Goal: Task Accomplishment & Management: Use online tool/utility

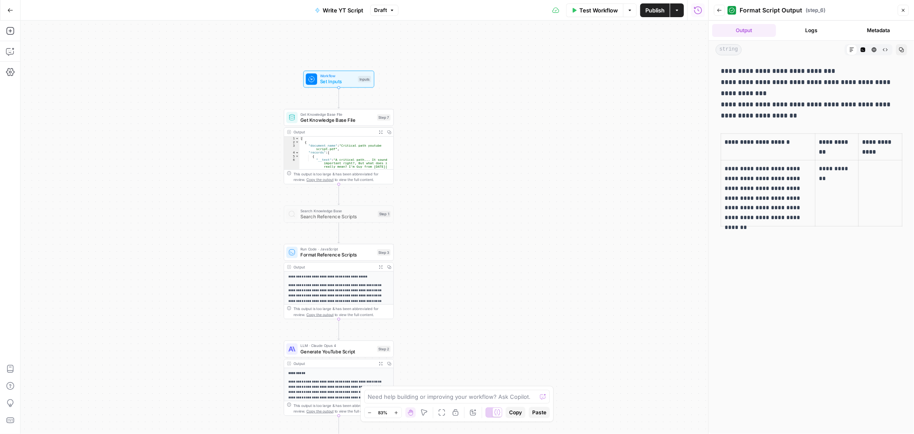
scroll to position [95, 0]
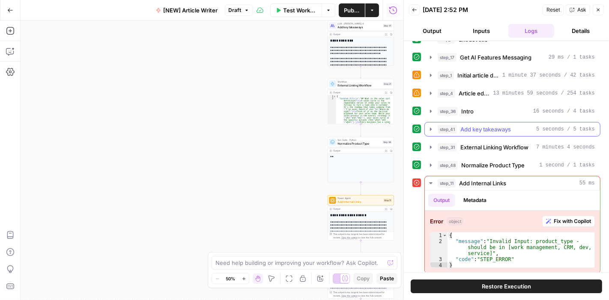
scroll to position [69, 0]
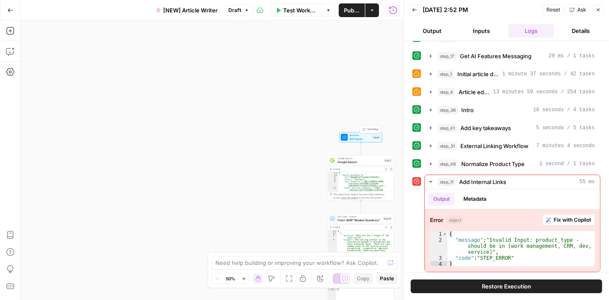
click at [359, 138] on span "Set Inputs" at bounding box center [360, 139] width 21 height 4
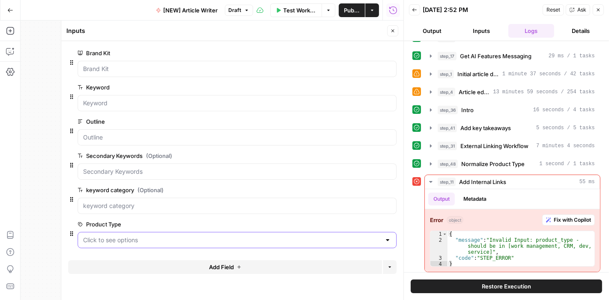
click at [335, 243] on Type "Product Type" at bounding box center [232, 240] width 298 height 9
click at [386, 240] on div at bounding box center [387, 240] width 7 height 9
click at [401, 238] on div at bounding box center [404, 150] width 9 height 300
click at [388, 241] on div at bounding box center [387, 240] width 7 height 9
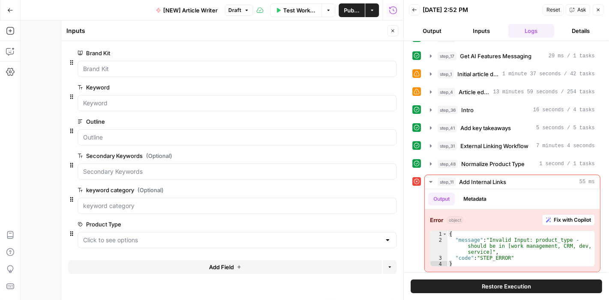
click at [365, 223] on span "edit field" at bounding box center [364, 224] width 19 height 7
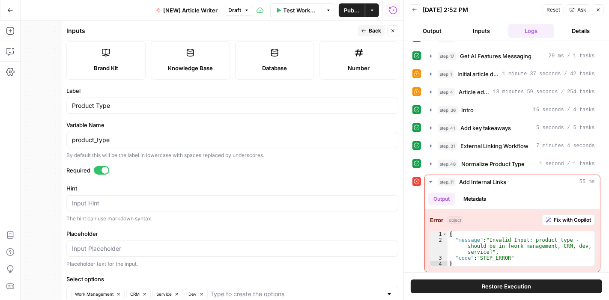
scroll to position [155, 0]
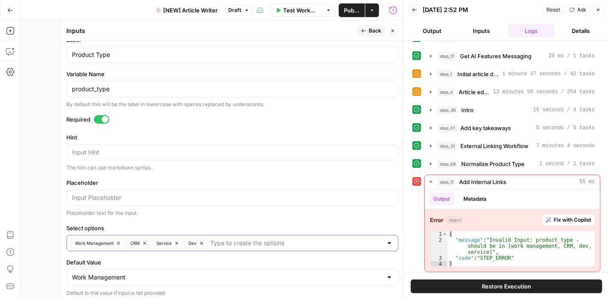
click at [119, 241] on icon "button" at bounding box center [118, 243] width 5 height 5
click at [119, 241] on icon "button" at bounding box center [121, 243] width 5 height 5
click at [119, 241] on button "Dev" at bounding box center [108, 243] width 23 height 10
click at [90, 243] on icon "button" at bounding box center [89, 243] width 5 height 5
click at [101, 243] on input "Select options" at bounding box center [227, 243] width 311 height 9
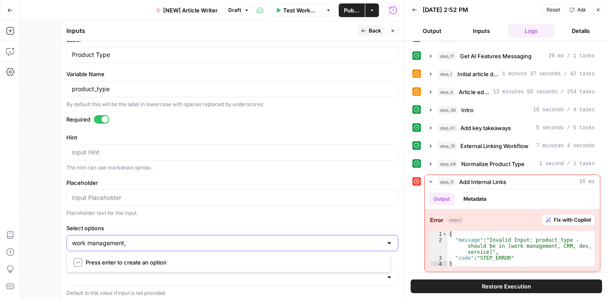
type input "work management"
click at [141, 240] on input "Select options" at bounding box center [255, 243] width 256 height 9
type input "CRM"
click at [182, 241] on input "Select options" at bounding box center [268, 243] width 230 height 9
type input "dev"
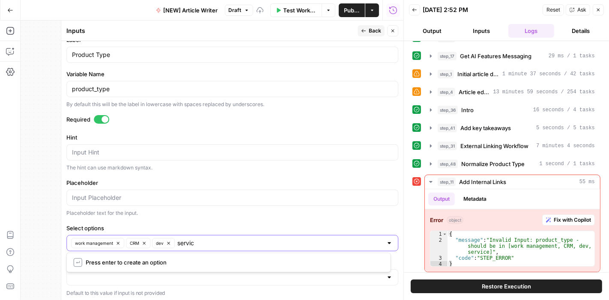
type input "service"
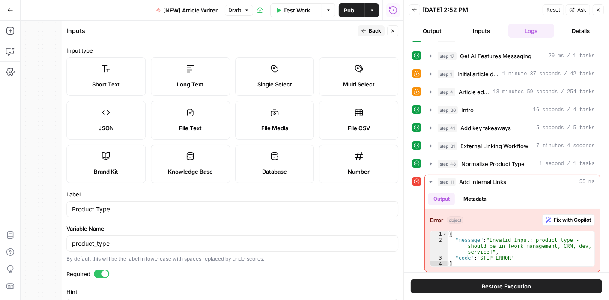
click at [373, 31] on span "Back" at bounding box center [375, 31] width 12 height 8
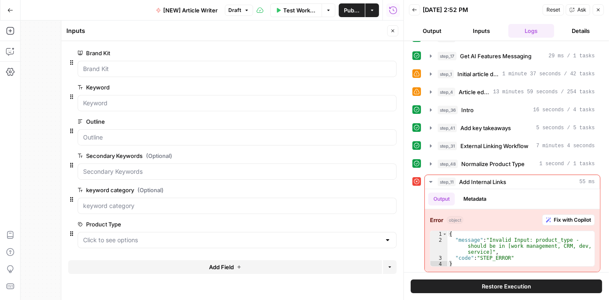
click at [391, 32] on icon "button" at bounding box center [392, 30] width 5 height 5
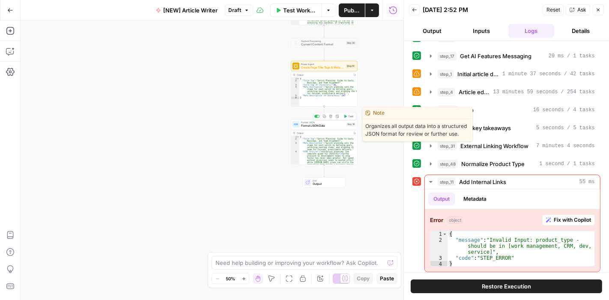
click at [347, 117] on button "Test" at bounding box center [348, 117] width 13 height 6
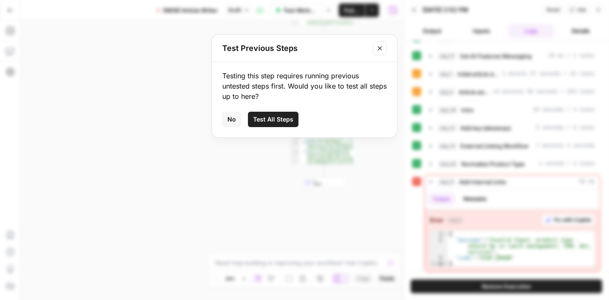
click at [276, 120] on span "Test All Steps" at bounding box center [273, 119] width 40 height 9
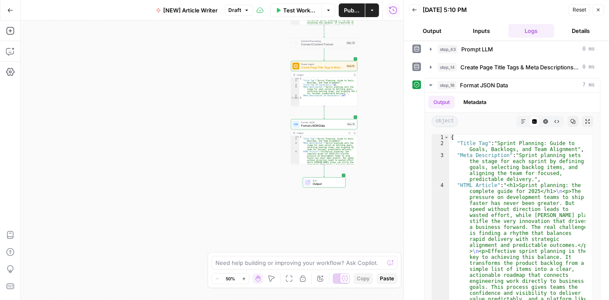
scroll to position [382, 0]
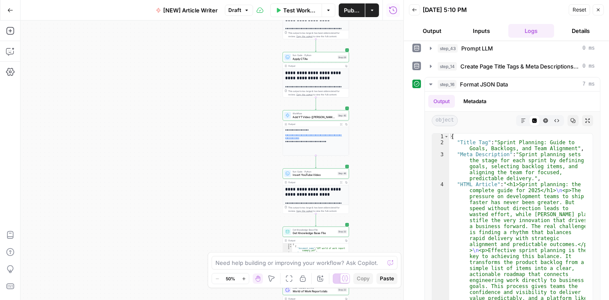
click at [348, 16] on button "Publish" at bounding box center [352, 10] width 26 height 14
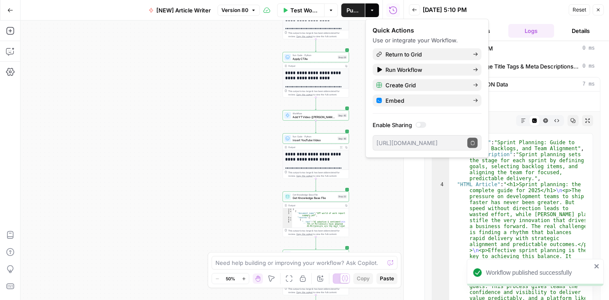
click at [371, 199] on div "Workflow Set Inputs Inputs Google Search Google Search Step 2 Output Expand Out…" at bounding box center [212, 161] width 383 height 280
